Goal: Check status

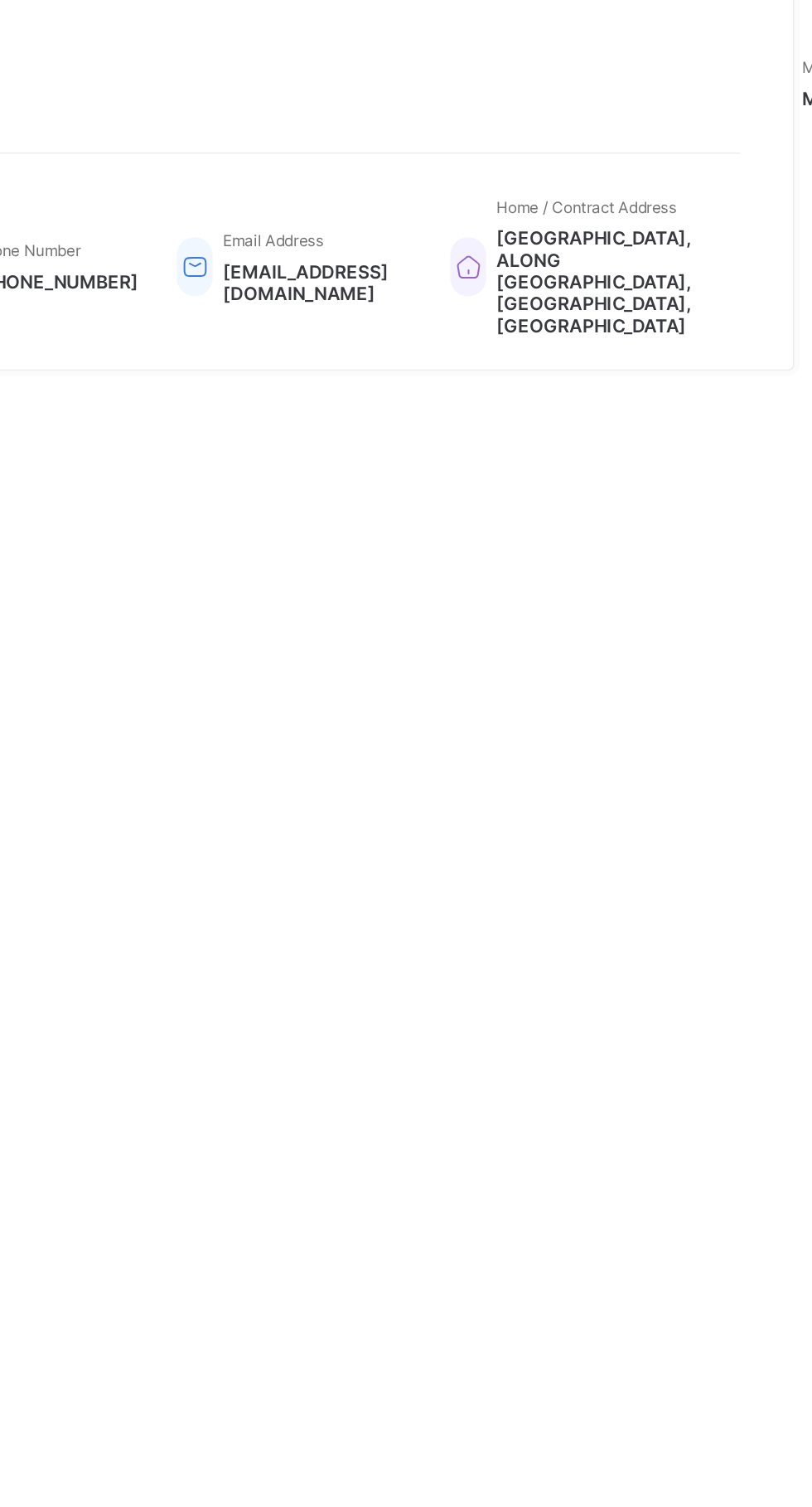
click at [535, 491] on span at bounding box center [492, 487] width 122 height 7
click at [424, 505] on icon at bounding box center [413, 495] width 23 height 20
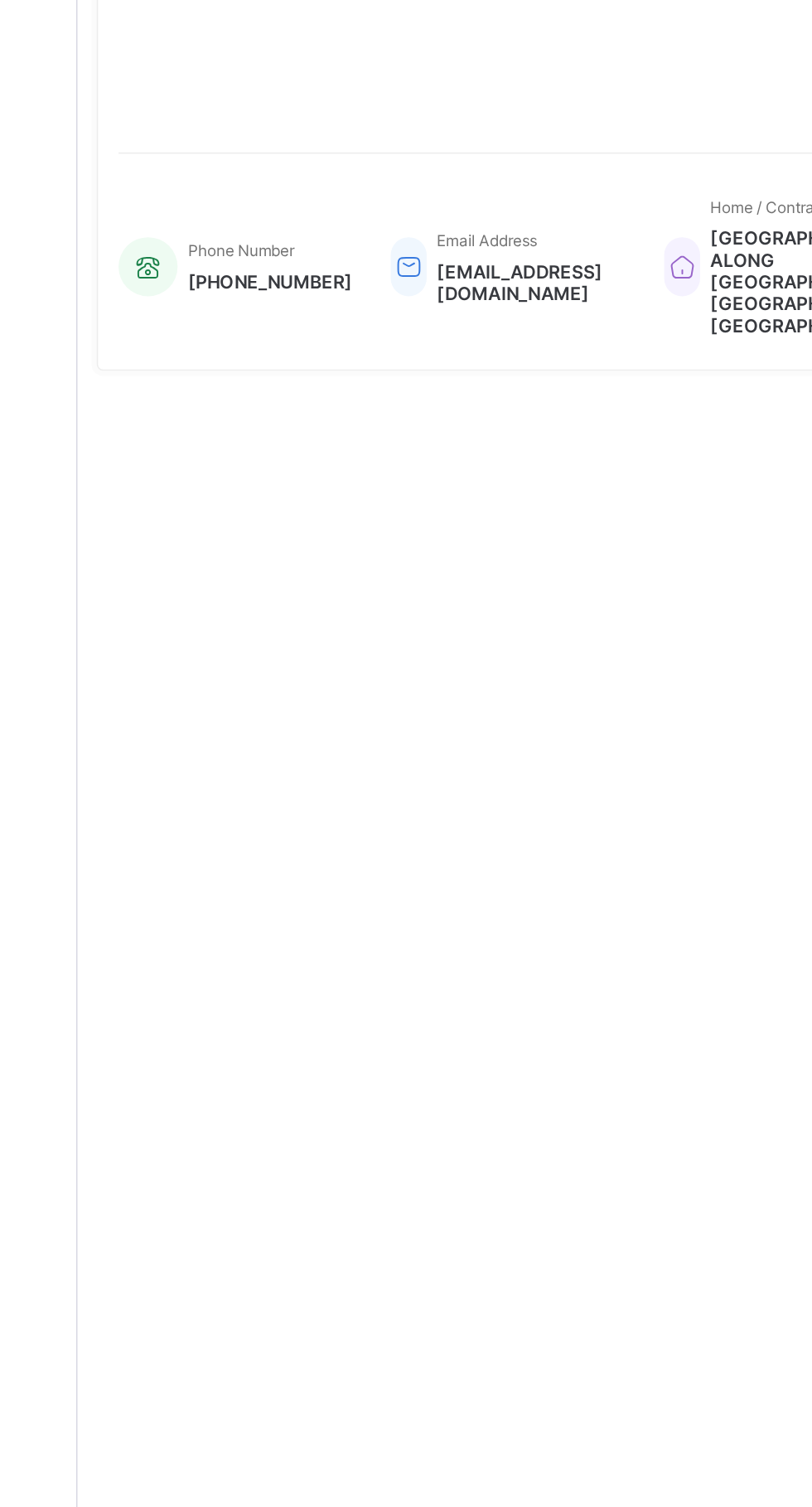
click at [425, 505] on icon at bounding box center [413, 495] width 23 height 20
click at [551, 491] on span at bounding box center [492, 487] width 122 height 7
click at [325, 497] on span at bounding box center [323, 494] width 106 height 7
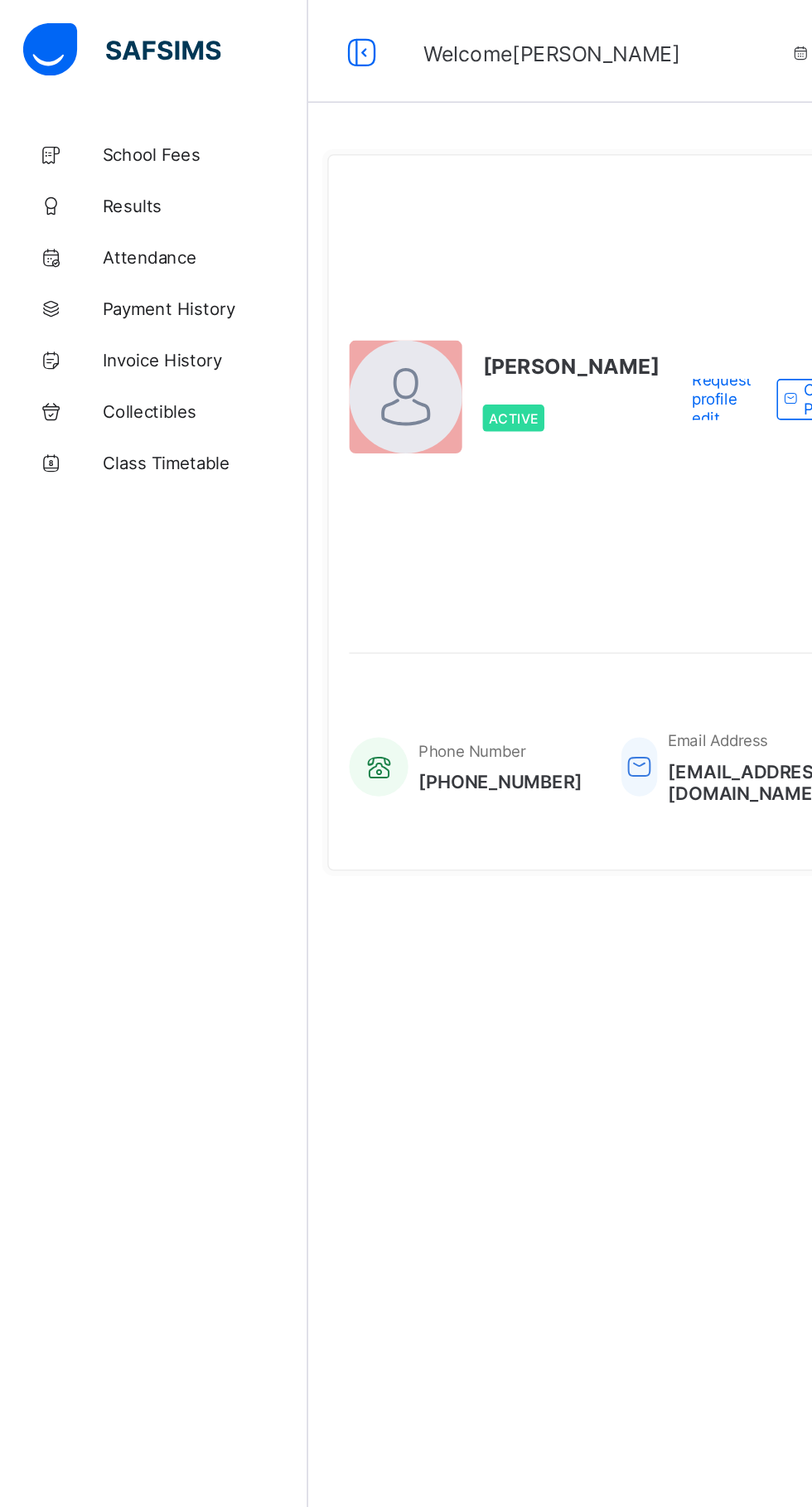
click at [133, 126] on span "Results" at bounding box center [133, 133] width 133 height 14
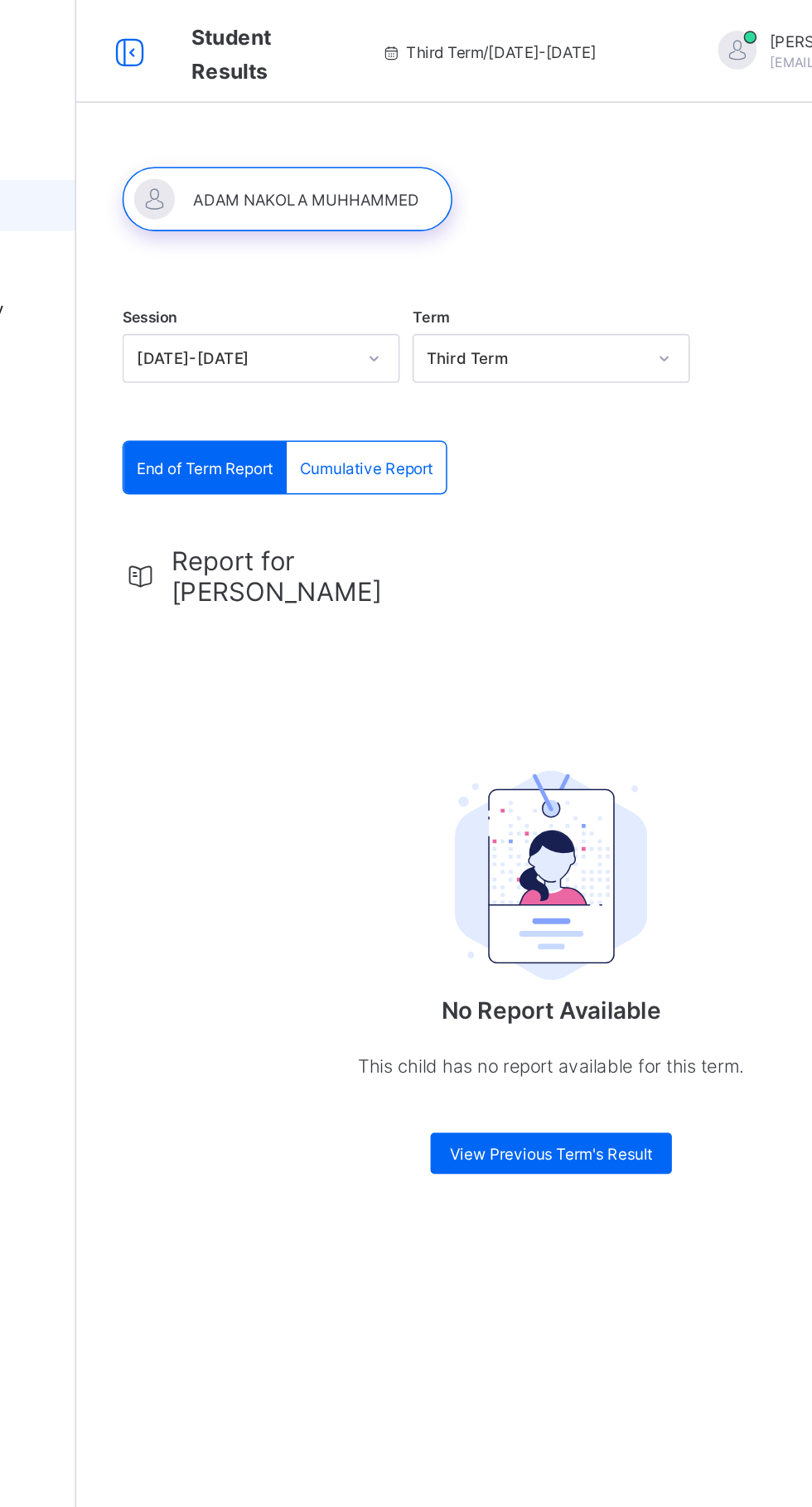
click at [501, 544] on img at bounding box center [505, 565] width 124 height 136
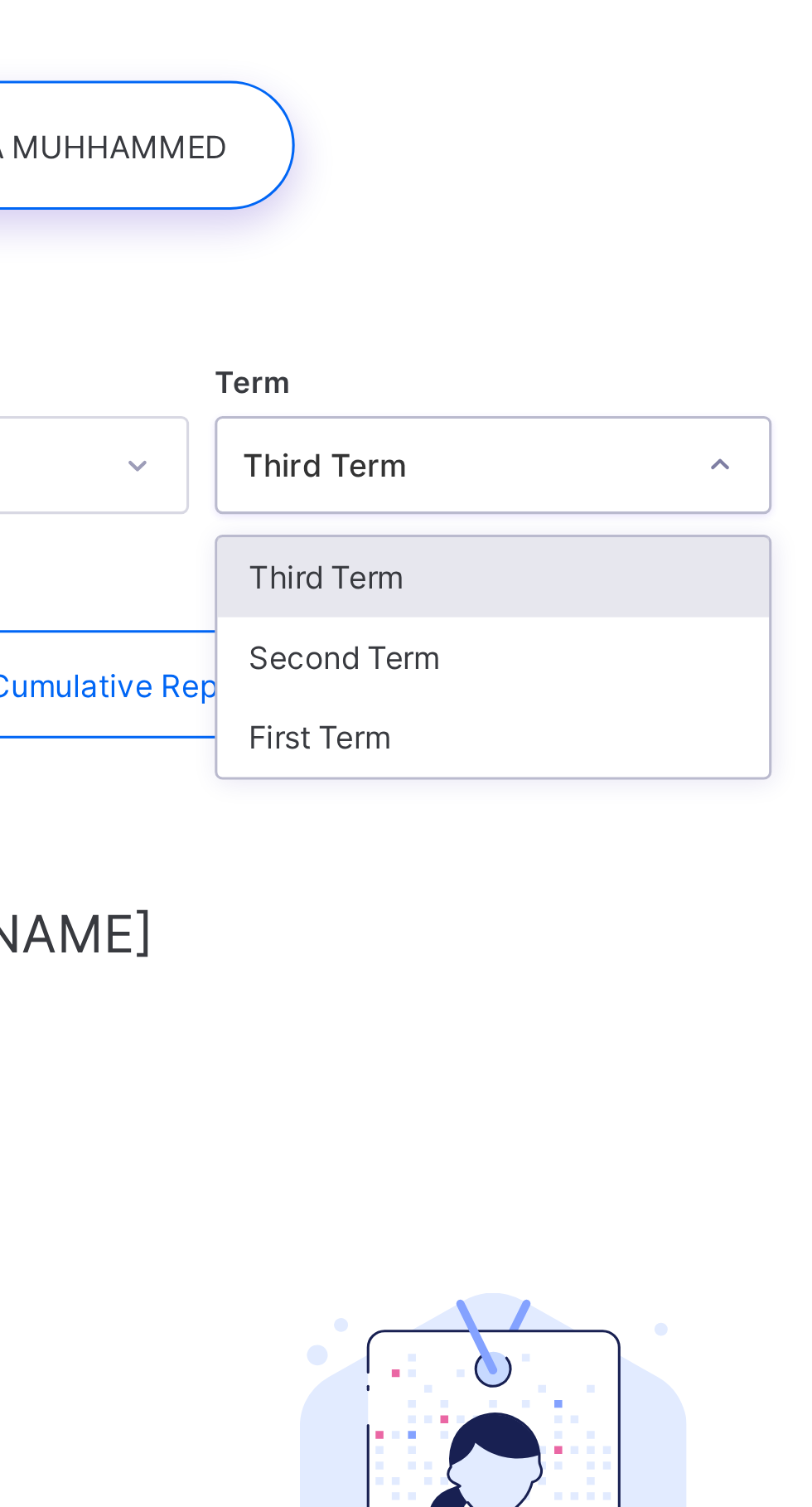
click at [555, 264] on div "Third Term" at bounding box center [505, 267] width 177 height 25
